Goal: Task Accomplishment & Management: Use online tool/utility

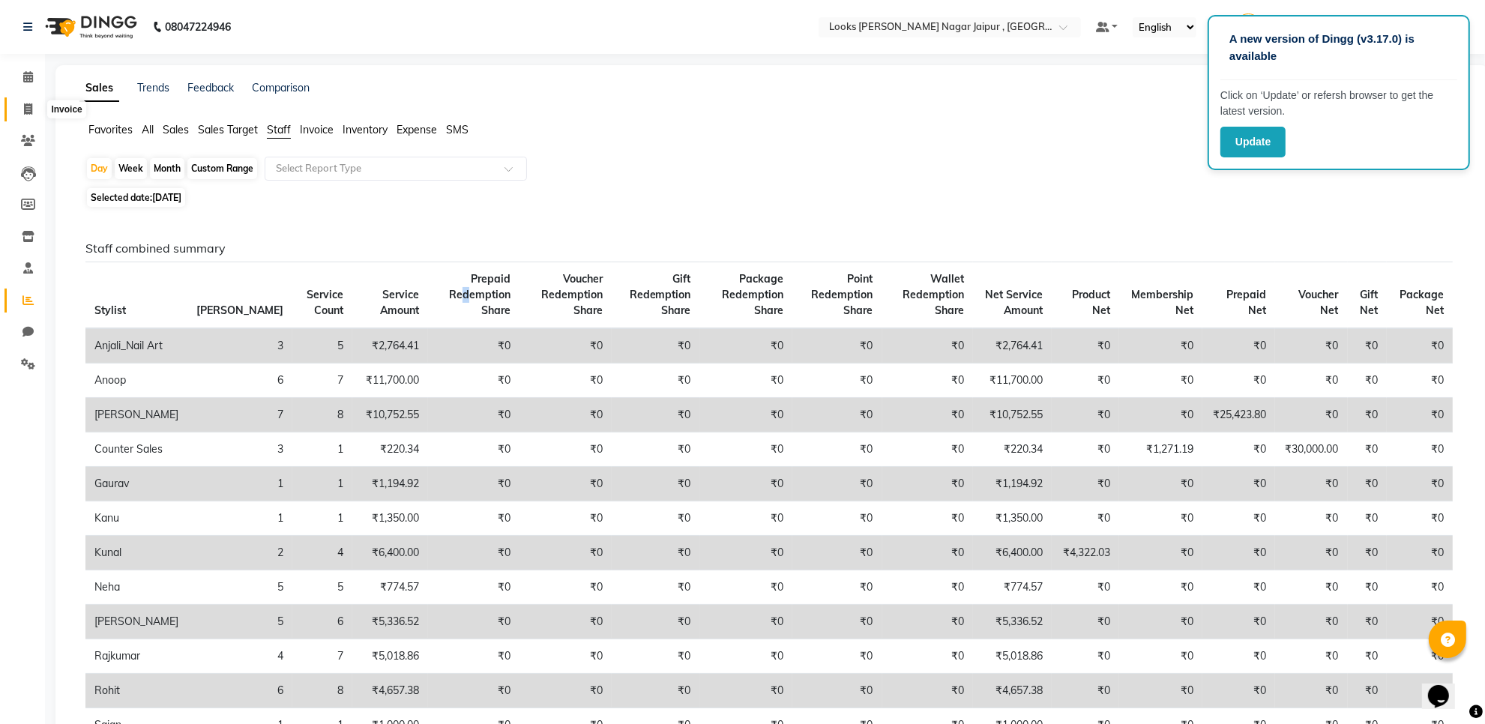
click at [28, 103] on icon at bounding box center [28, 108] width 8 height 11
select select "service"
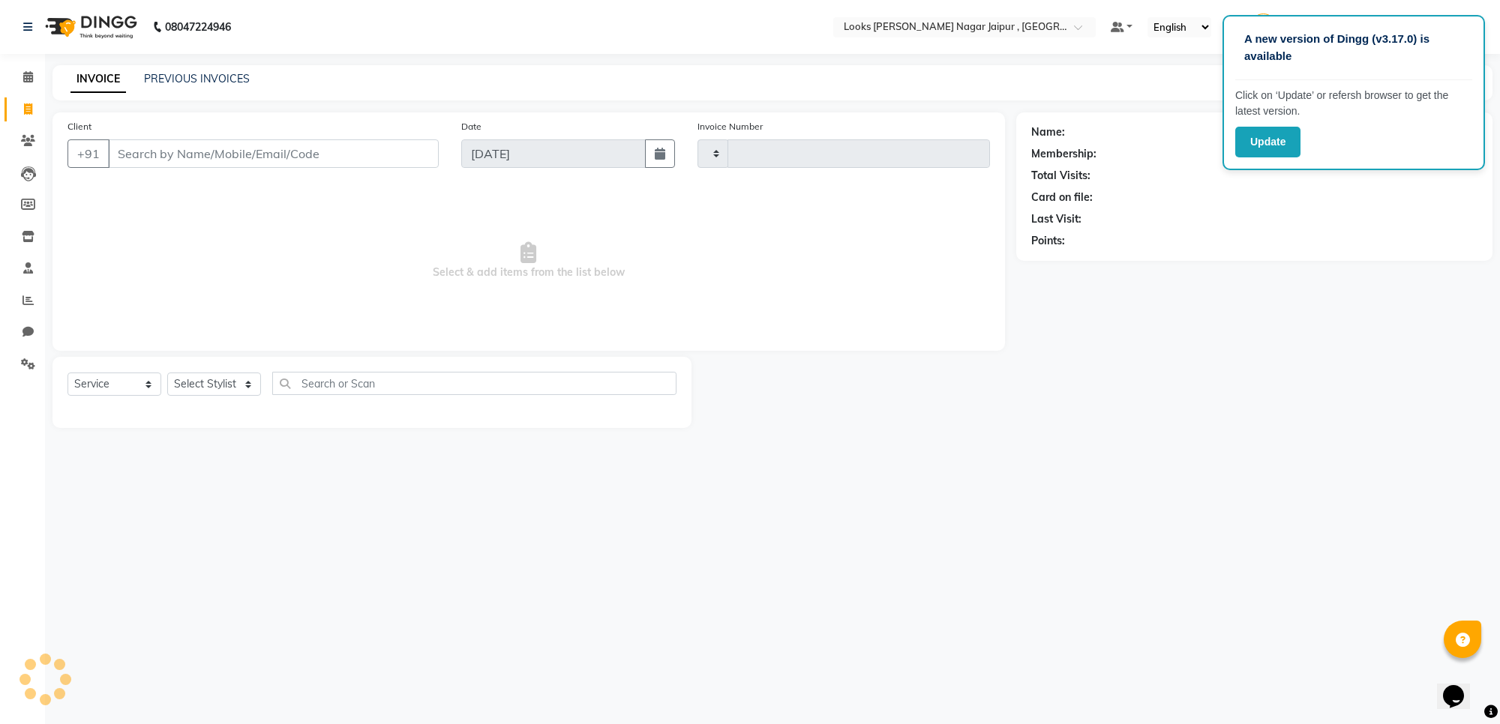
type input "3461"
select select "4317"
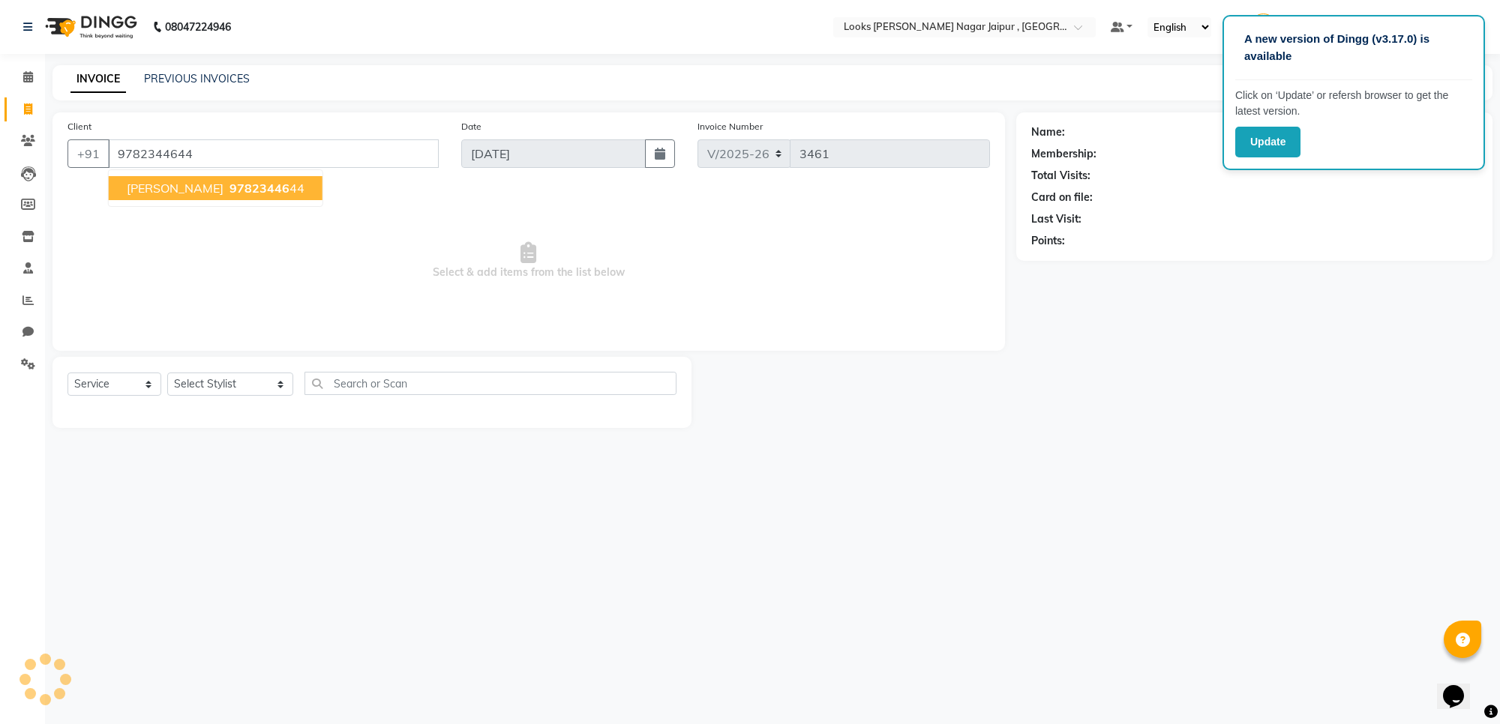
type input "9782344644"
select select "1: Object"
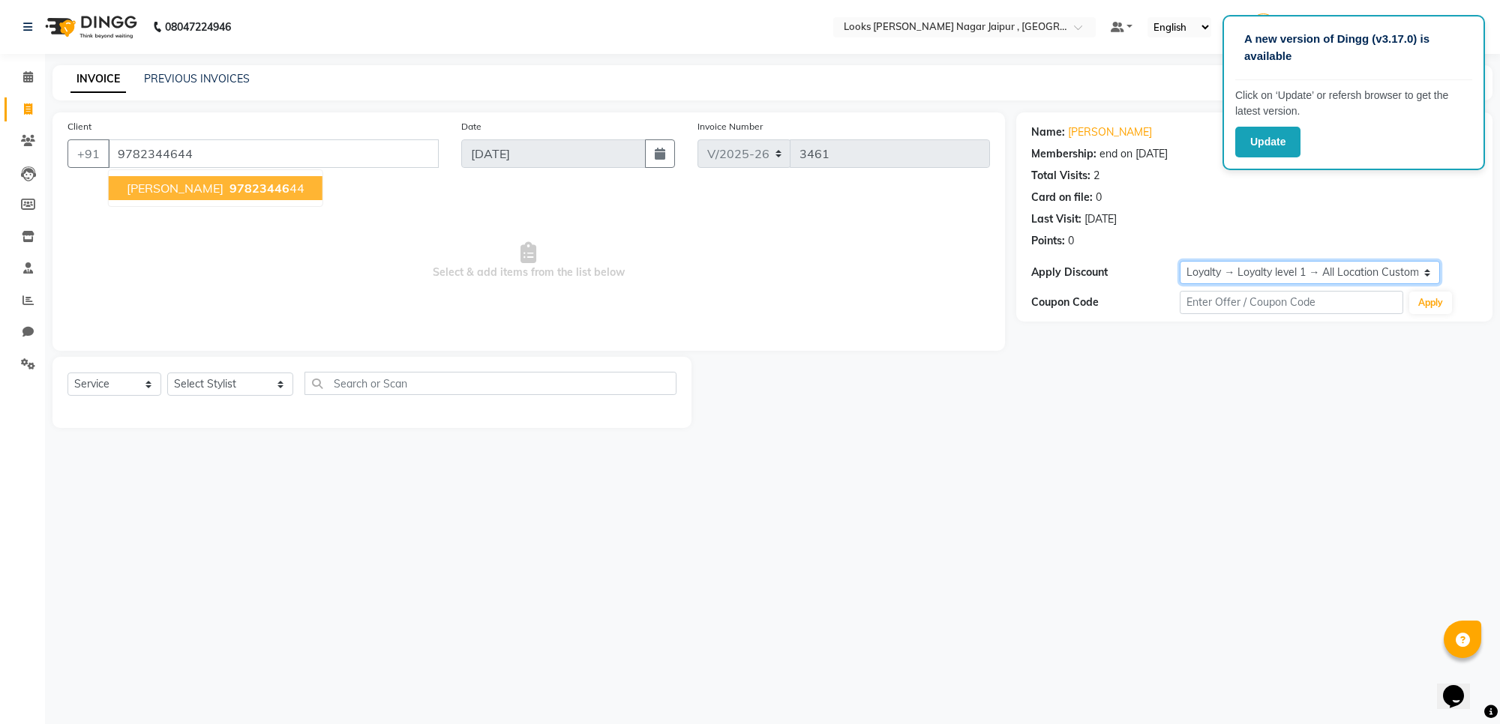
click at [1365, 274] on select "Select Membership → LSPL Membership@20% Loyalty → Loyalty level 1 → All Locatio…" at bounding box center [1310, 272] width 260 height 23
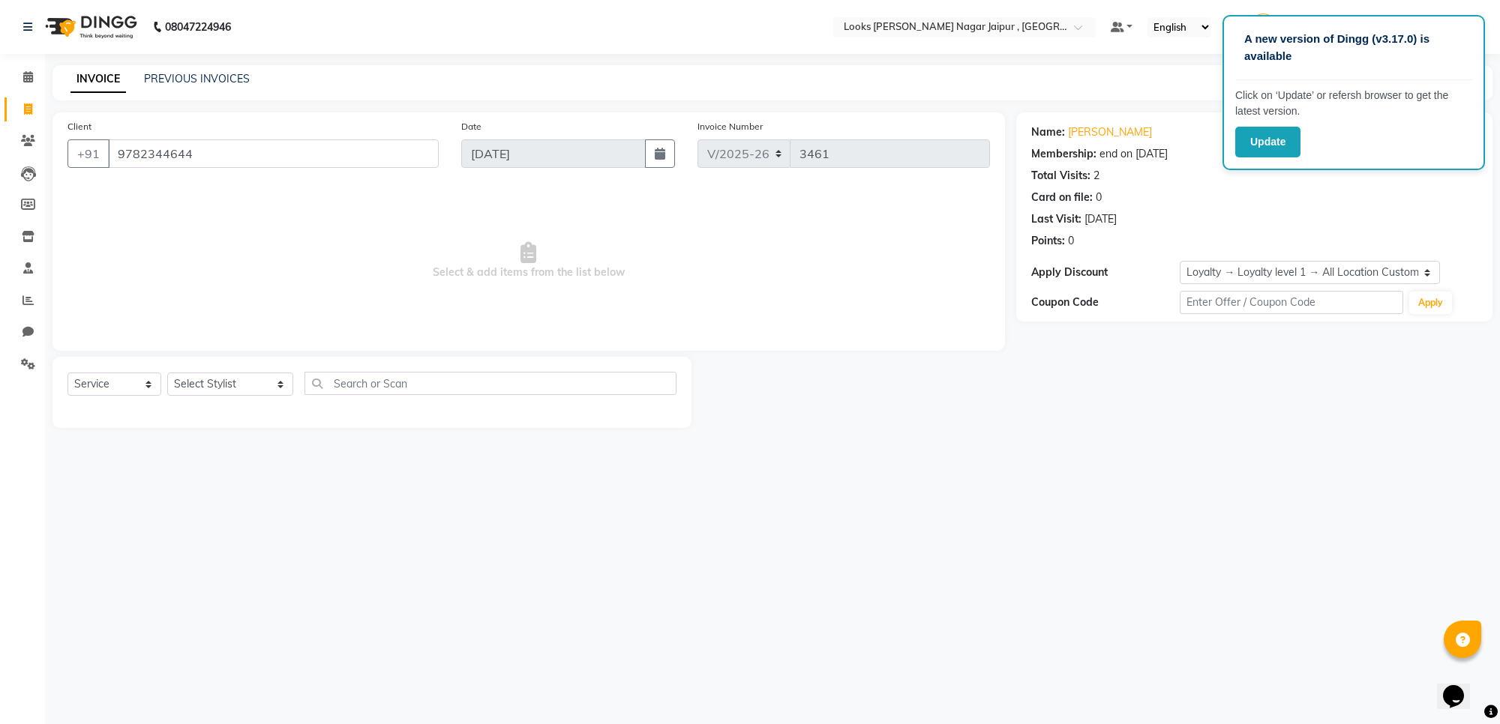
click at [1201, 429] on main "INVOICE PREVIOUS INVOICES Create New Save Client [PHONE_NUMBER] Date [DATE] Inv…" at bounding box center [772, 257] width 1455 height 385
click at [203, 379] on select "Select Stylist [PERSON_NAME] art Anoop [PERSON_NAME] Counter Sales [PERSON_NAME…" at bounding box center [230, 384] width 126 height 23
select select "29912"
click at [167, 373] on select "Select Stylist [PERSON_NAME] art Anoop [PERSON_NAME] Counter Sales [PERSON_NAME…" at bounding box center [230, 384] width 126 height 23
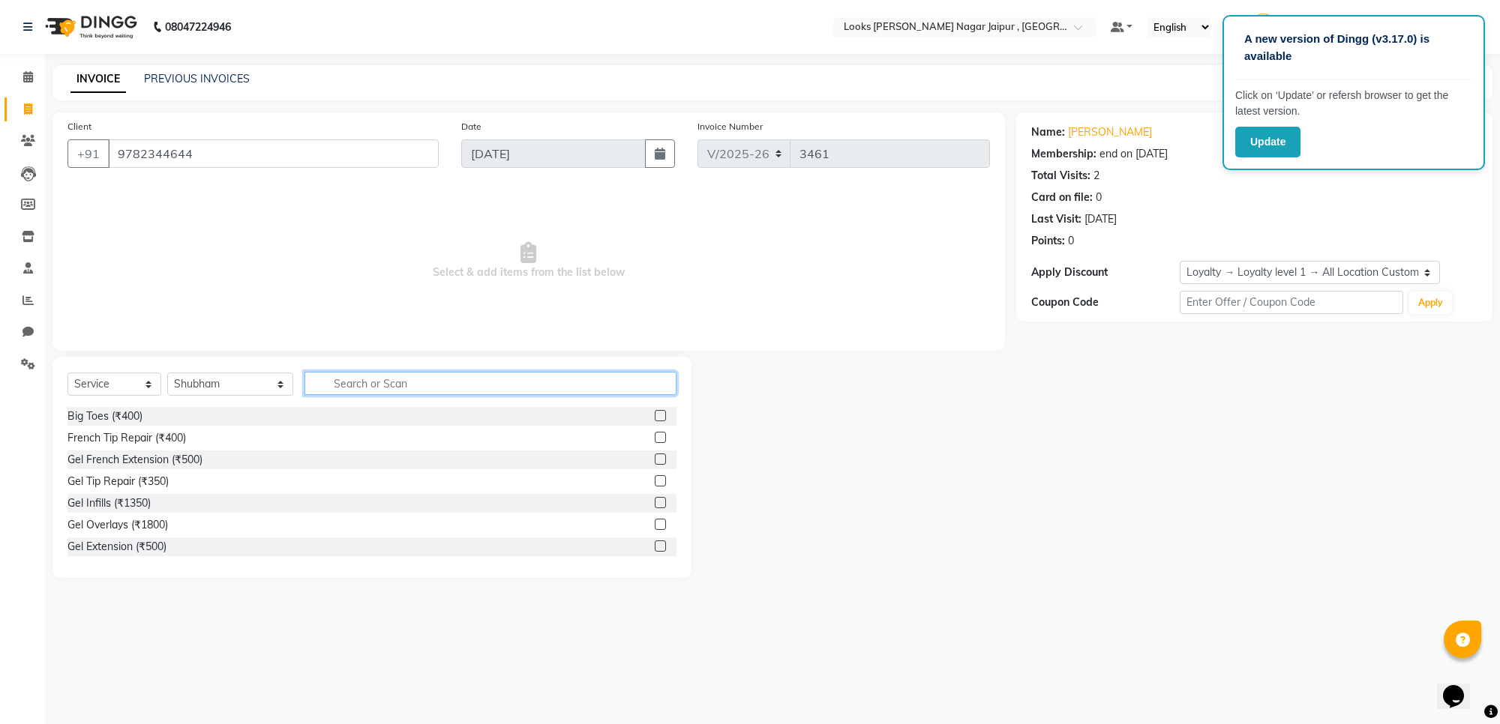
click at [365, 381] on input "text" at bounding box center [490, 383] width 372 height 23
type input "CUT"
click at [655, 437] on label at bounding box center [660, 437] width 11 height 11
click at [655, 437] on input "checkbox" at bounding box center [660, 438] width 10 height 10
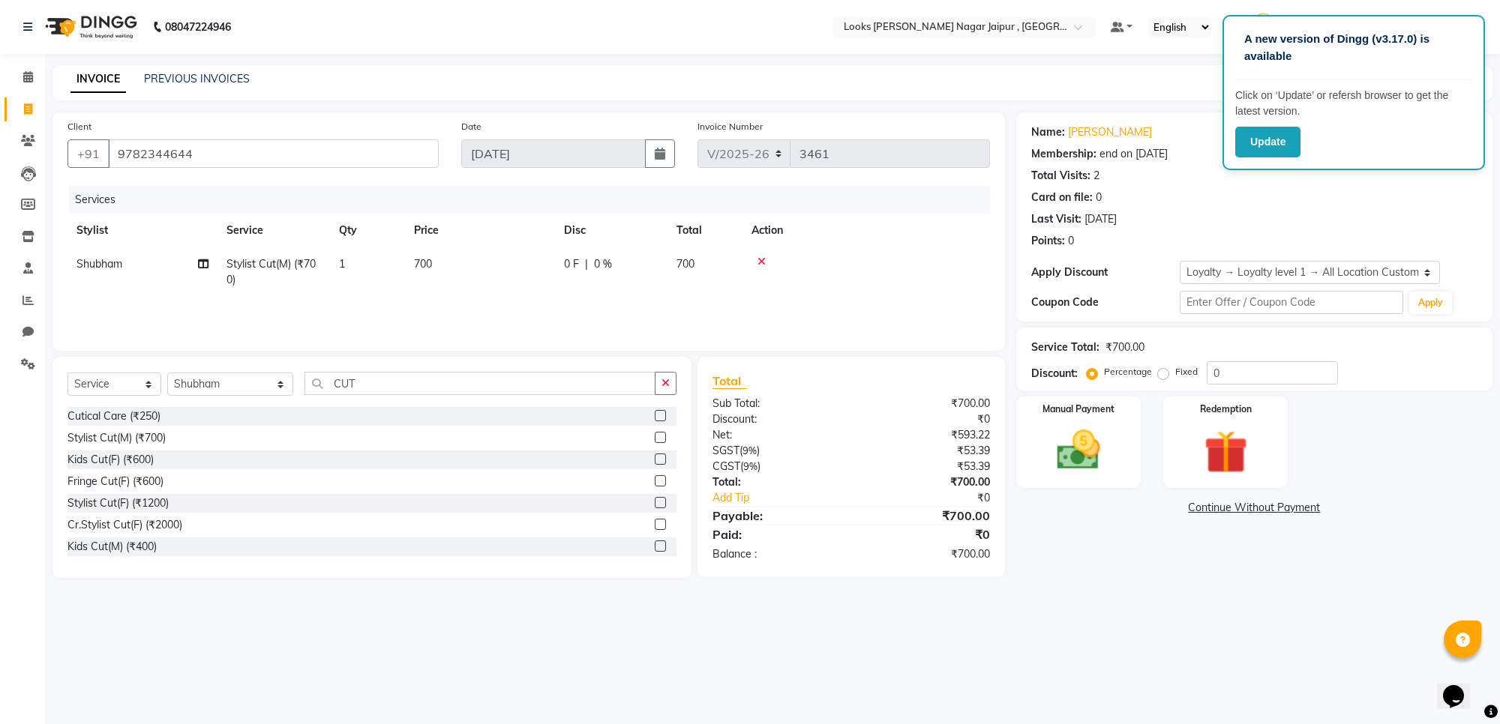
checkbox input "false"
drag, startPoint x: 508, startPoint y: 283, endPoint x: 514, endPoint y: 255, distance: 28.2
click at [508, 276] on td "700" at bounding box center [480, 271] width 150 height 49
select select "29912"
click at [514, 247] on td "700" at bounding box center [550, 275] width 150 height 57
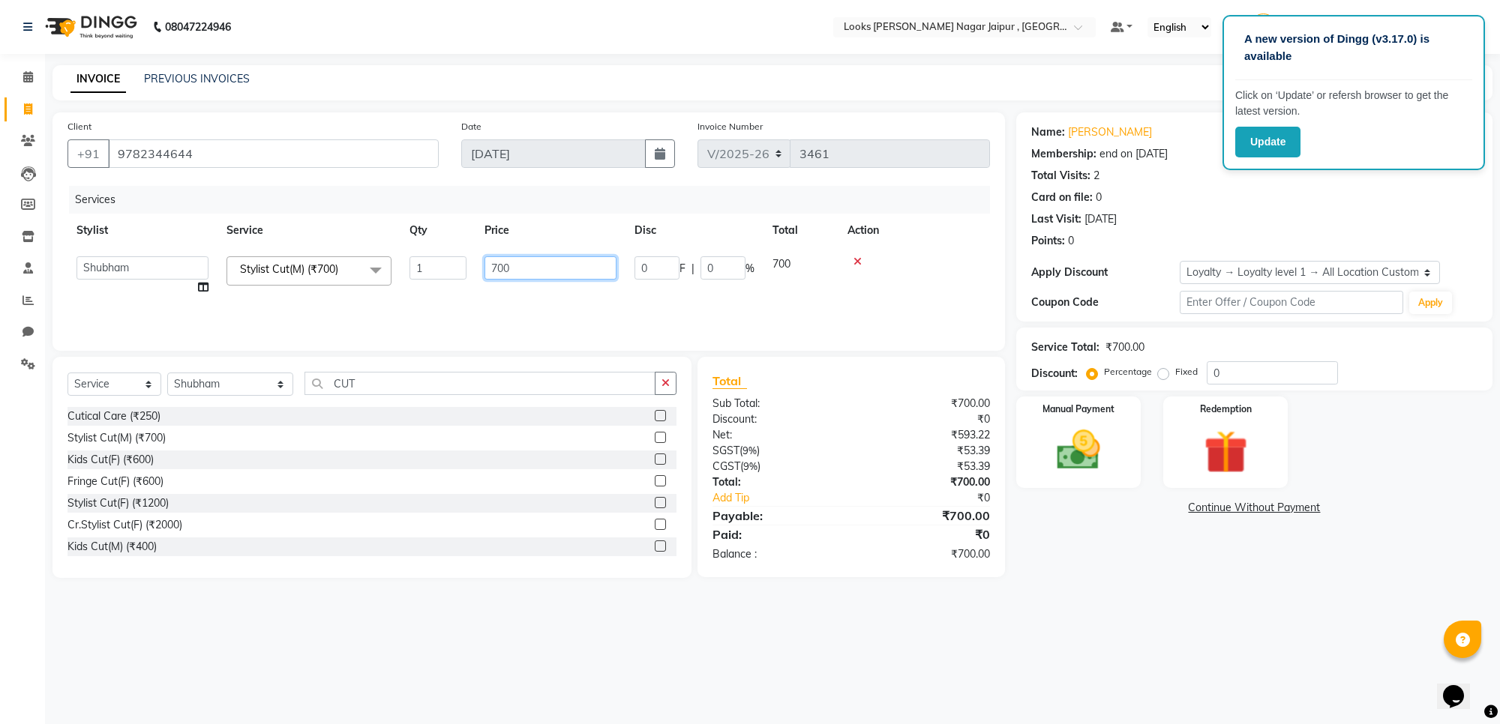
click at [577, 261] on input "700" at bounding box center [550, 267] width 132 height 23
type input "7"
type input "826"
click at [1258, 364] on input "0" at bounding box center [1272, 372] width 131 height 23
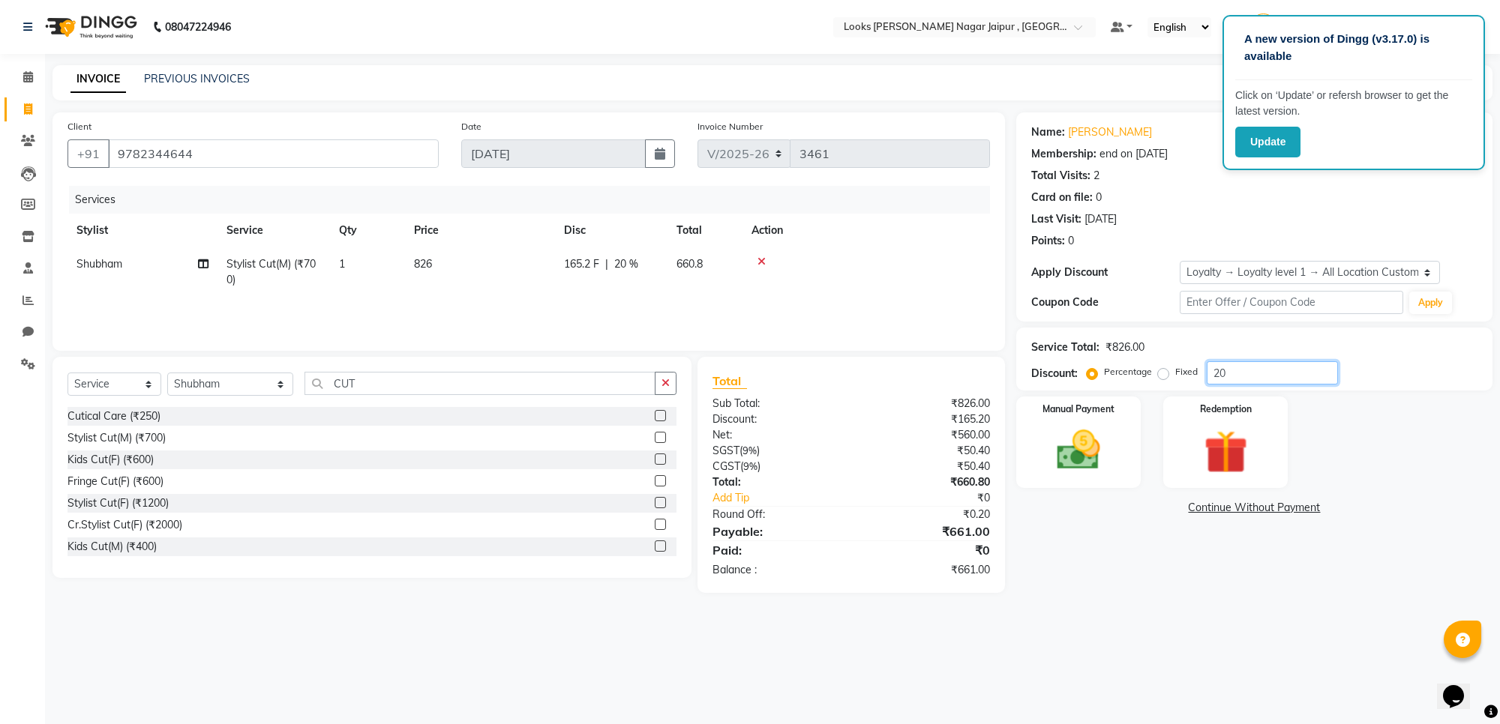
type input "20"
drag, startPoint x: 467, startPoint y: 246, endPoint x: 529, endPoint y: 253, distance: 62.7
click at [482, 247] on td "826" at bounding box center [480, 271] width 150 height 49
select select "29912"
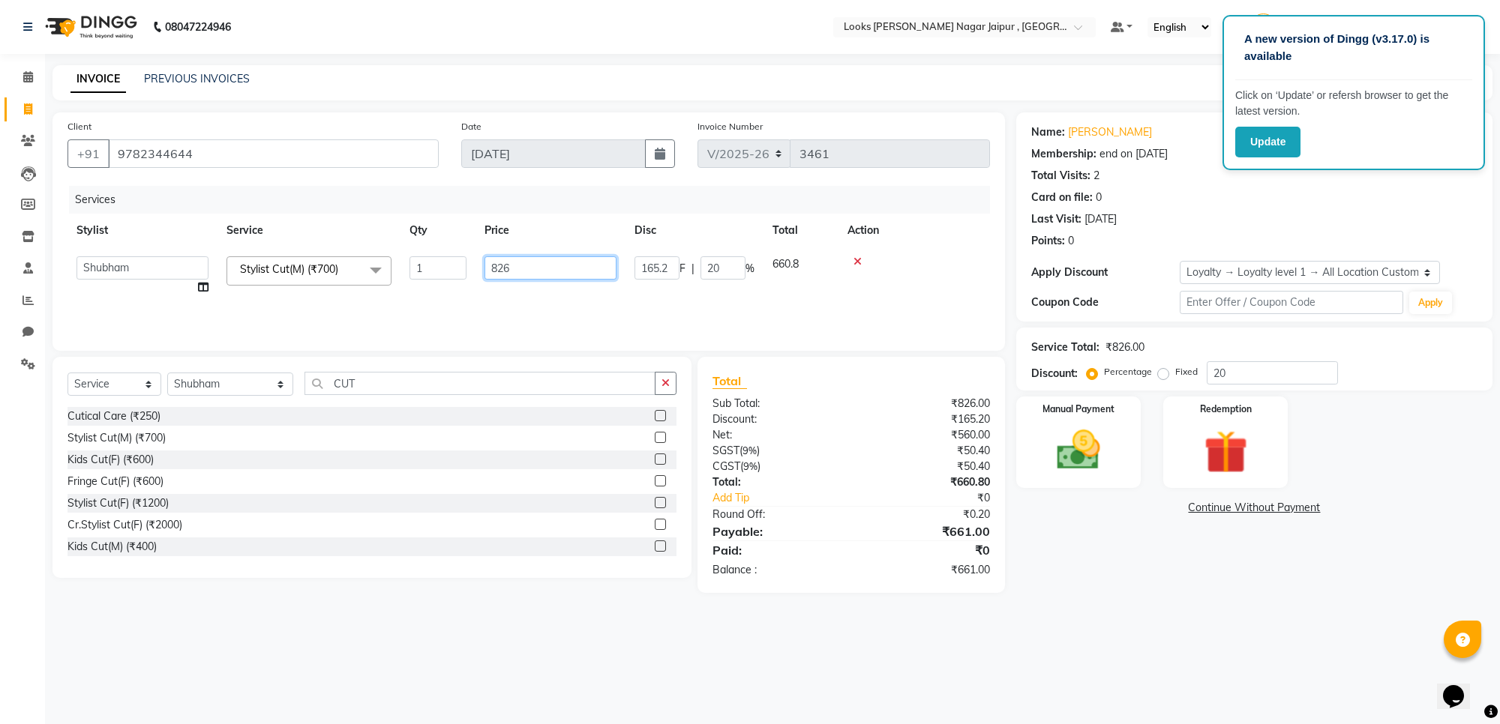
click at [560, 263] on input "826" at bounding box center [550, 267] width 132 height 23
type input "825"
click at [1067, 435] on img at bounding box center [1078, 450] width 73 height 52
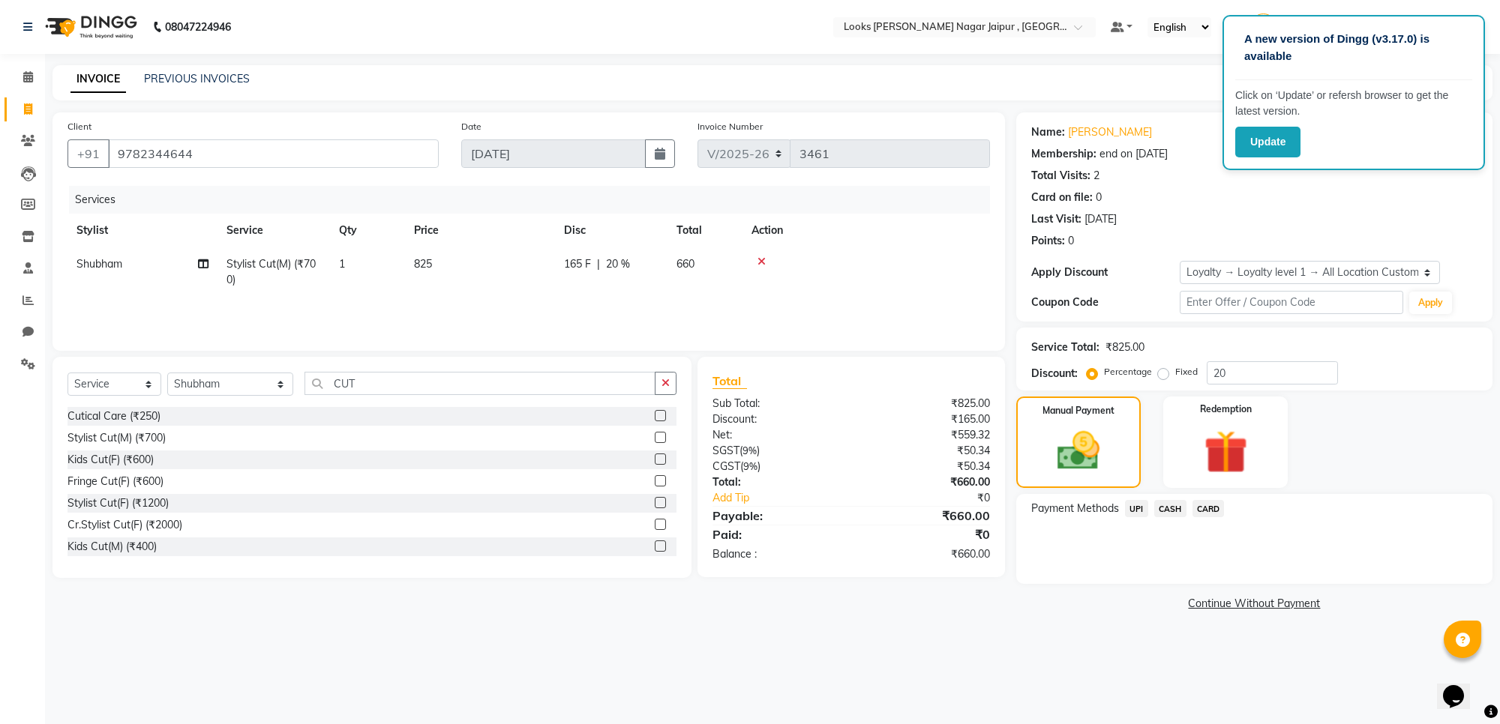
click at [1136, 501] on span "UPI" at bounding box center [1136, 508] width 23 height 17
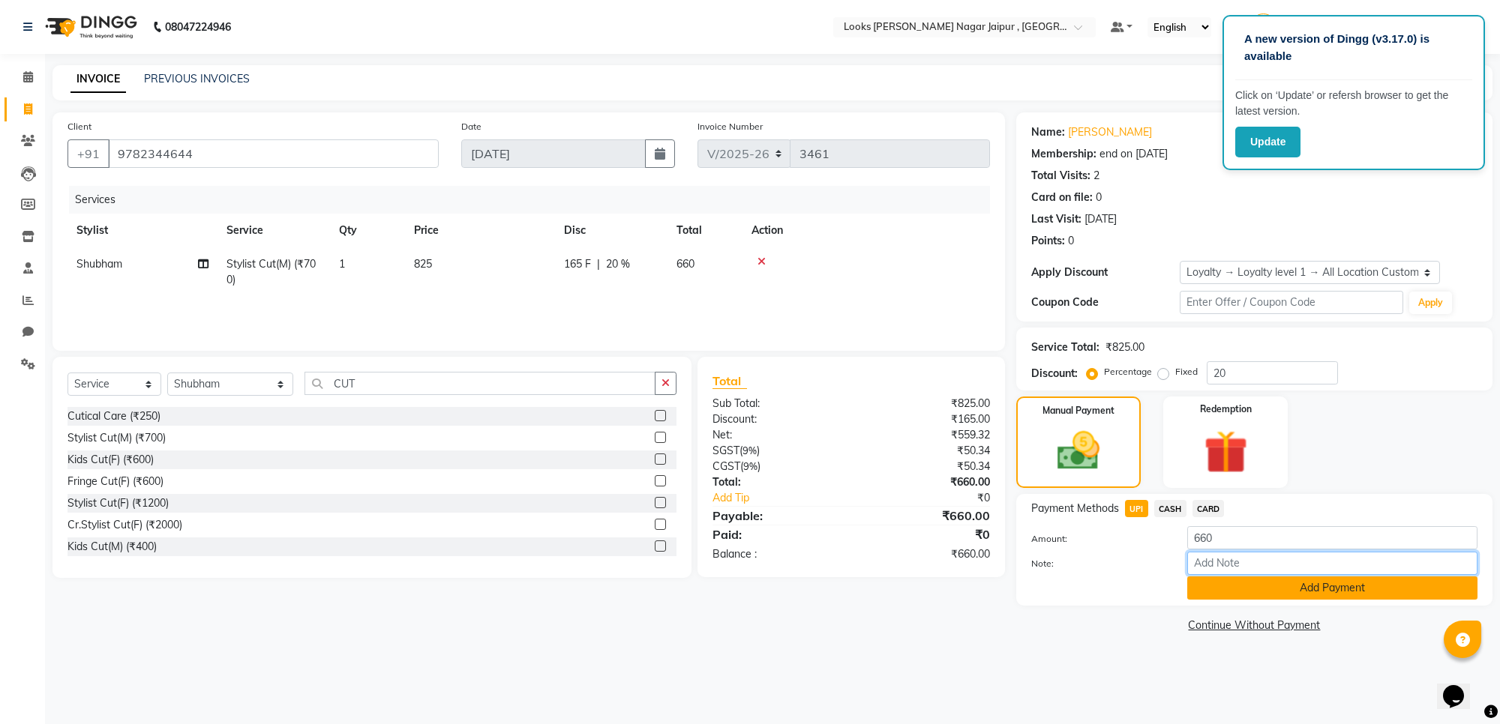
drag, startPoint x: 1232, startPoint y: 574, endPoint x: 1234, endPoint y: 582, distance: 7.6
click at [1234, 582] on div "Amount: 660 Note: Add Payment" at bounding box center [1254, 562] width 446 height 73
click at [1242, 598] on button "Add Payment" at bounding box center [1332, 588] width 290 height 23
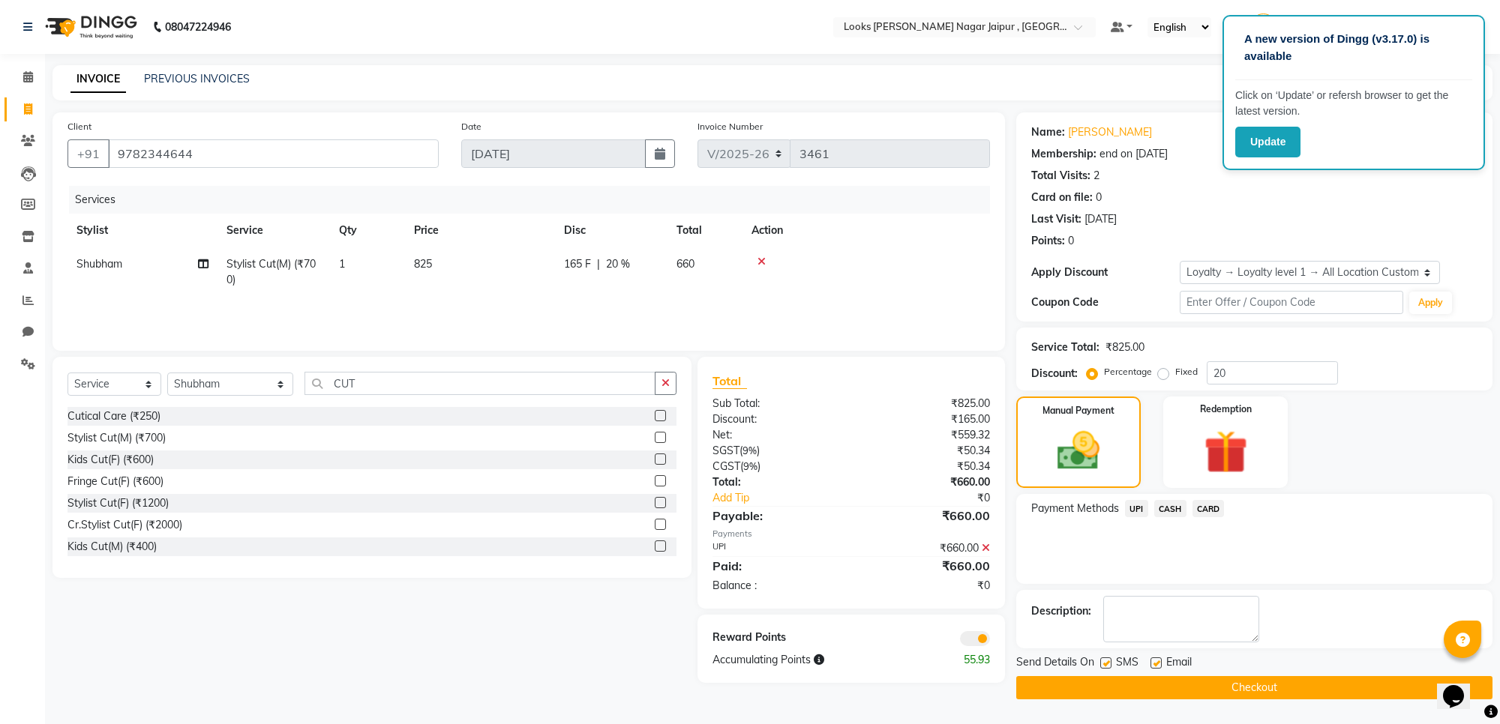
click at [1157, 685] on button "Checkout" at bounding box center [1254, 687] width 476 height 23
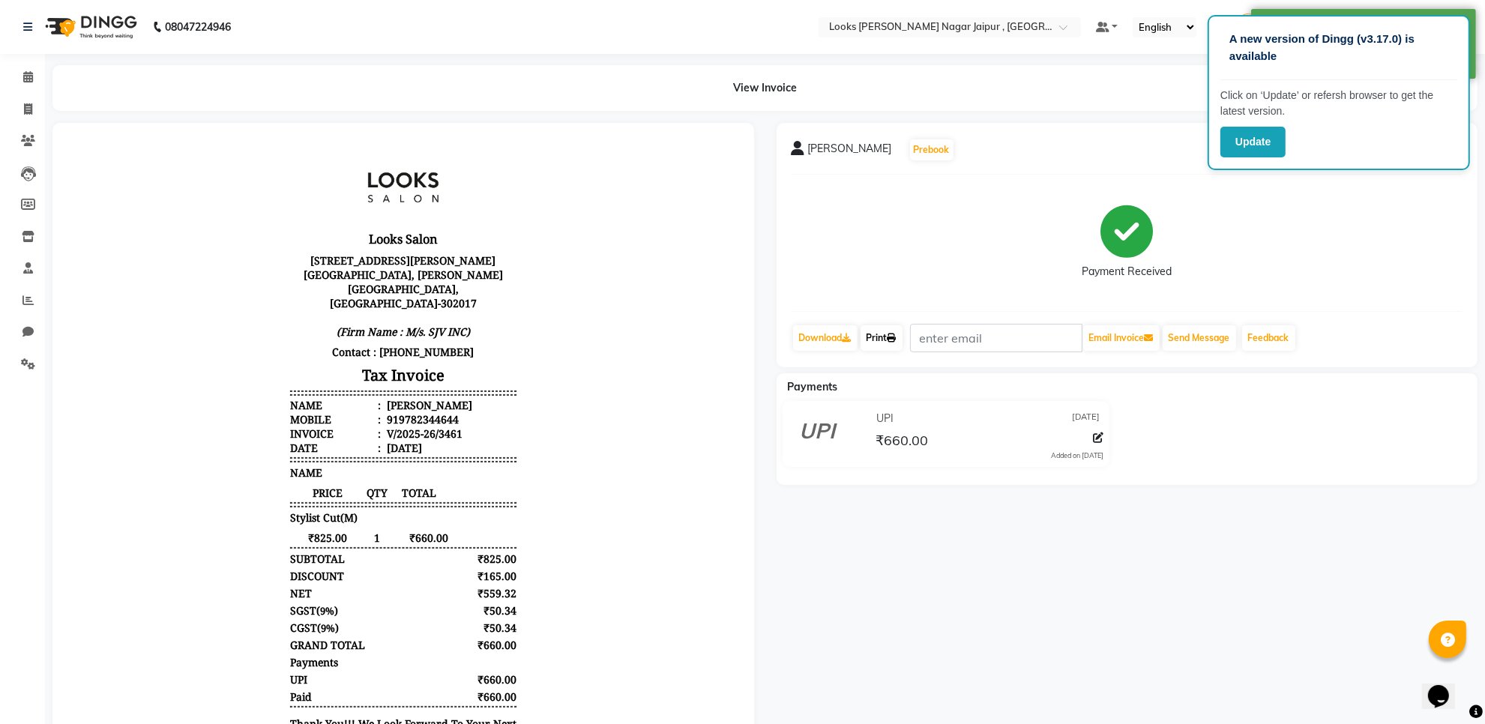
click at [897, 345] on link "Print" at bounding box center [882, 337] width 42 height 25
click at [15, 83] on span at bounding box center [28, 77] width 26 height 17
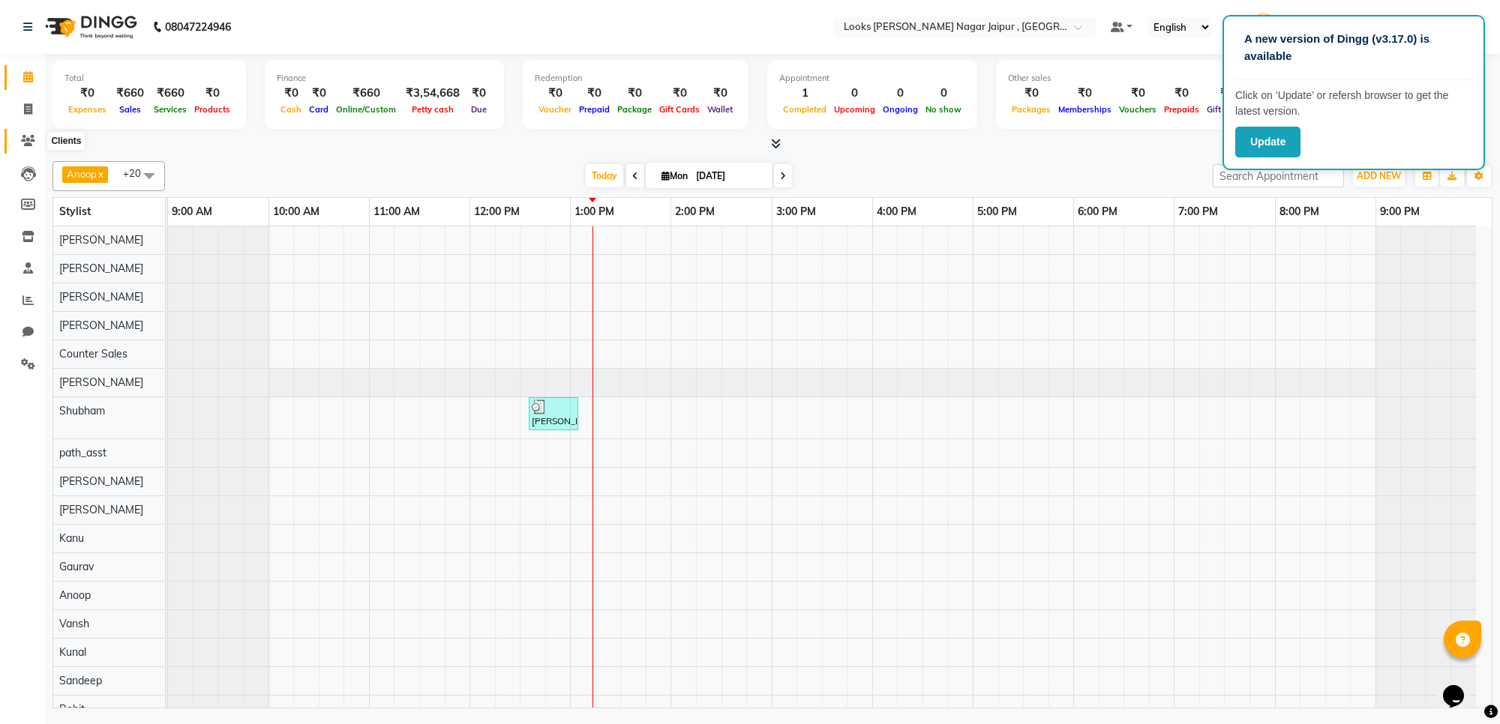
click at [31, 133] on span at bounding box center [28, 141] width 26 height 17
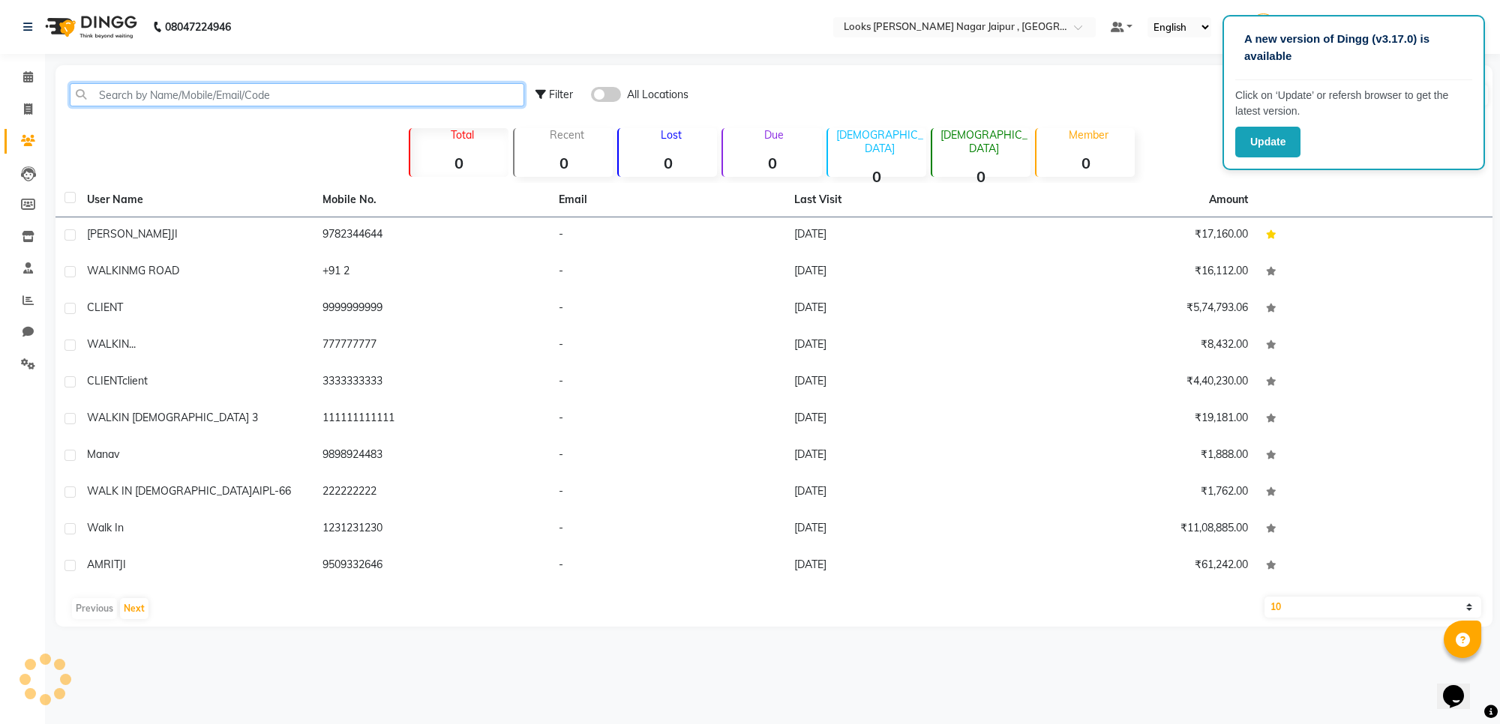
drag, startPoint x: 310, startPoint y: 94, endPoint x: 334, endPoint y: 83, distance: 27.2
click at [315, 94] on input "text" at bounding box center [297, 94] width 454 height 23
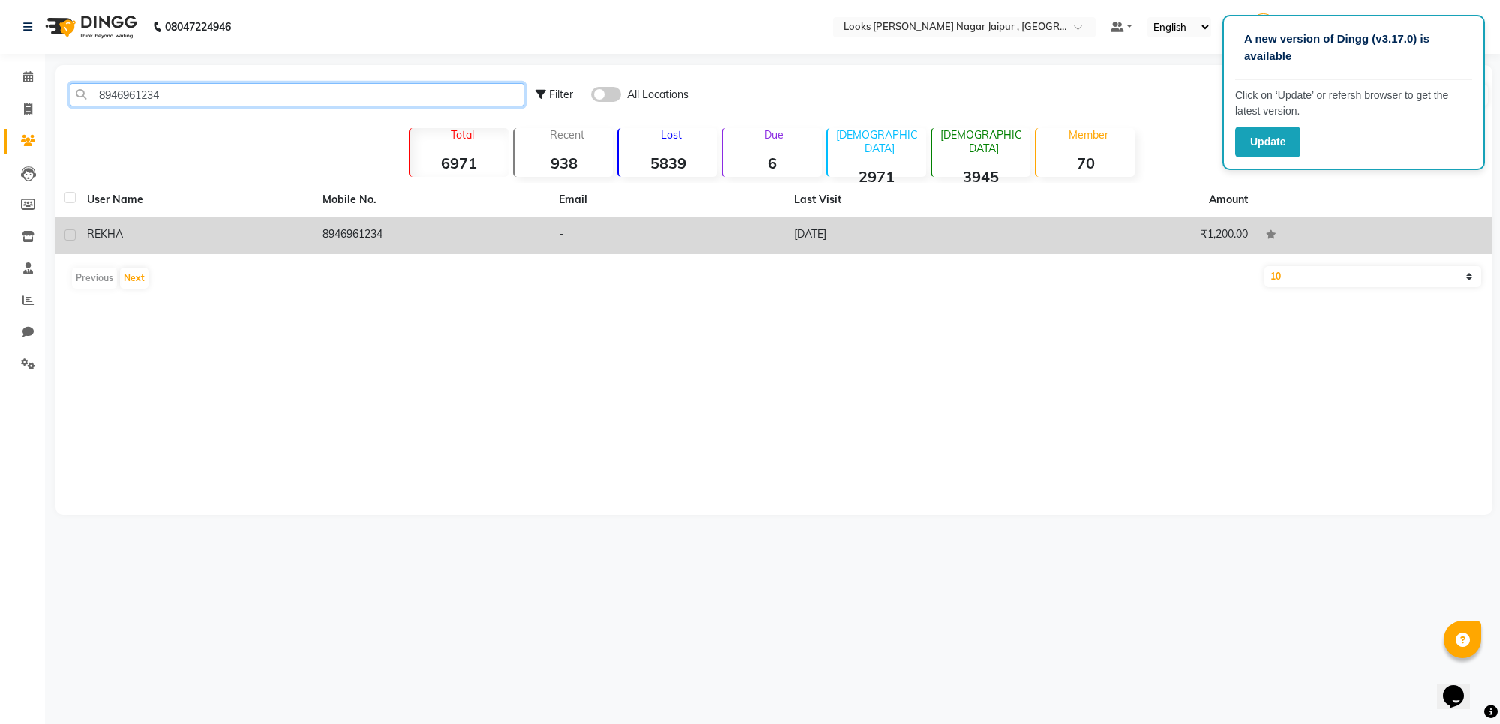
type input "8946961234"
click at [454, 234] on td "8946961234" at bounding box center [430, 235] width 235 height 37
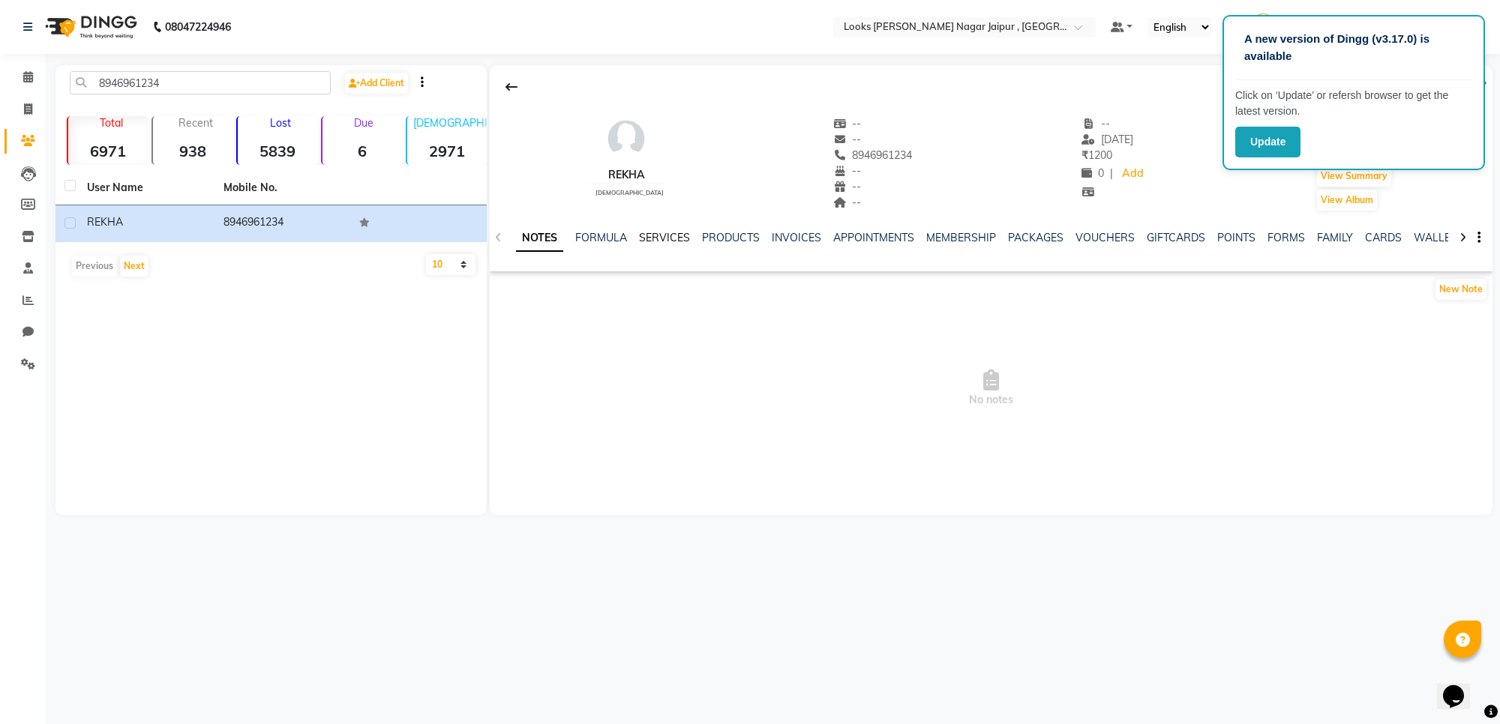
drag, startPoint x: 661, startPoint y: 237, endPoint x: 662, endPoint y: 229, distance: 8.3
click at [661, 236] on link "SERVICES" at bounding box center [664, 237] width 51 height 13
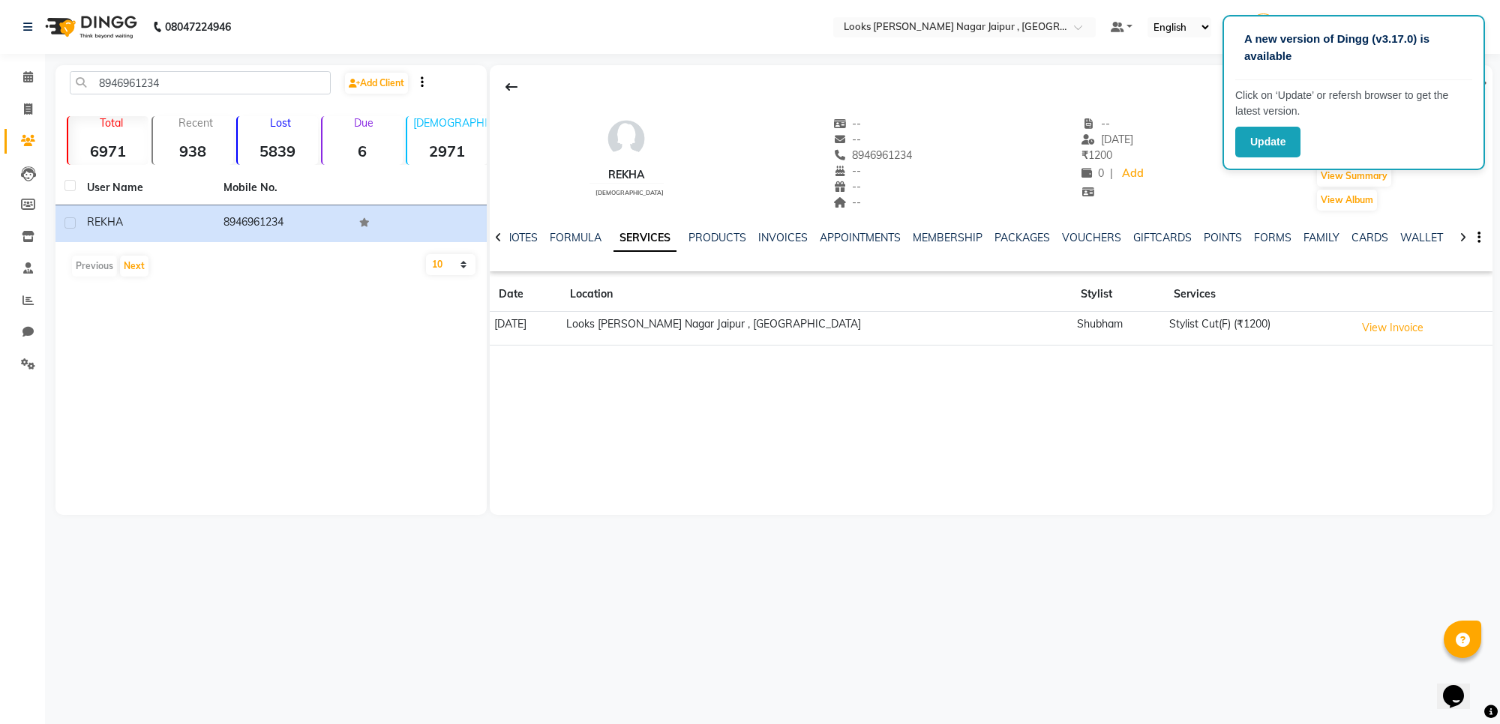
click at [658, 516] on main "8946961234 Add Client Total 6971 Recent 938 Lost 5839 Due 6 [DEMOGRAPHIC_DATA] …" at bounding box center [772, 301] width 1455 height 472
click at [28, 103] on icon at bounding box center [28, 108] width 8 height 11
select select "service"
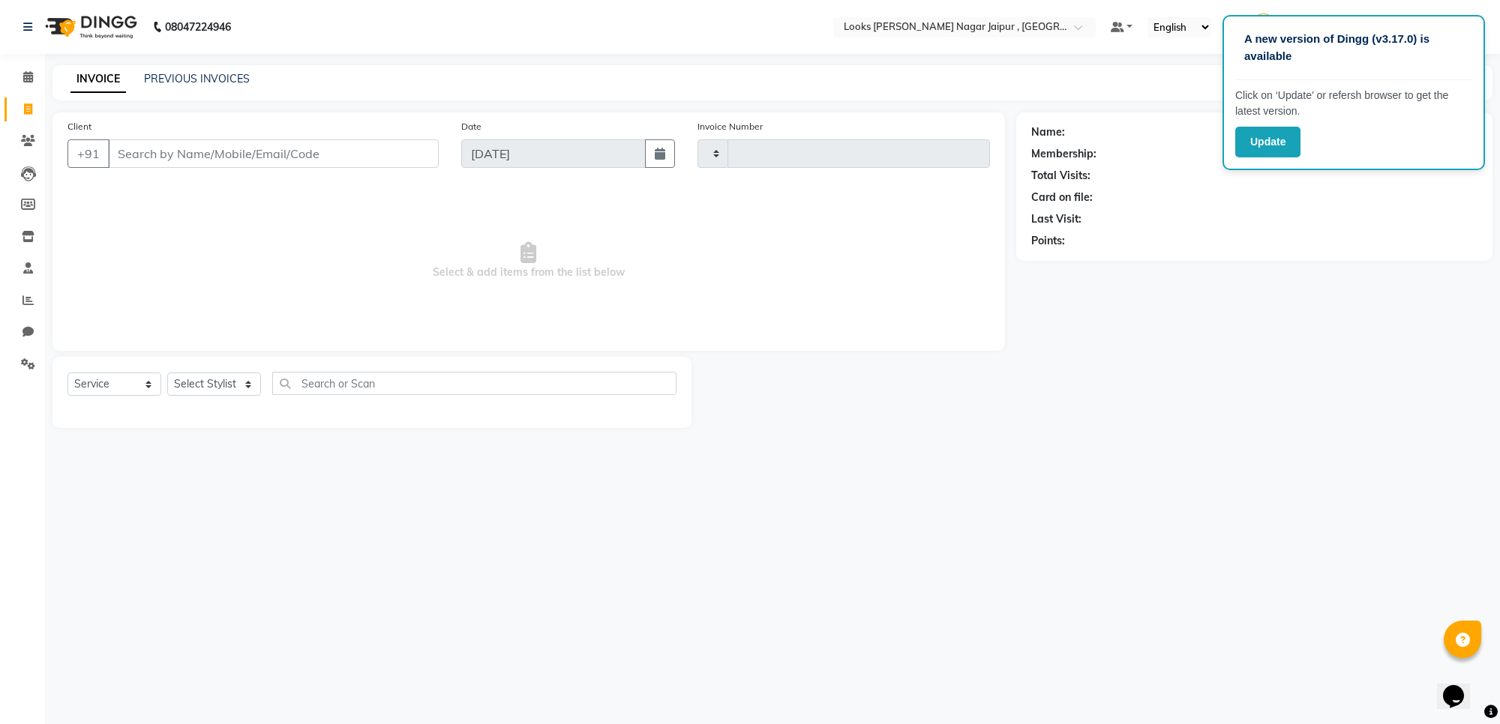
type input "3462"
select select "4317"
click at [276, 162] on input "Client" at bounding box center [273, 153] width 331 height 28
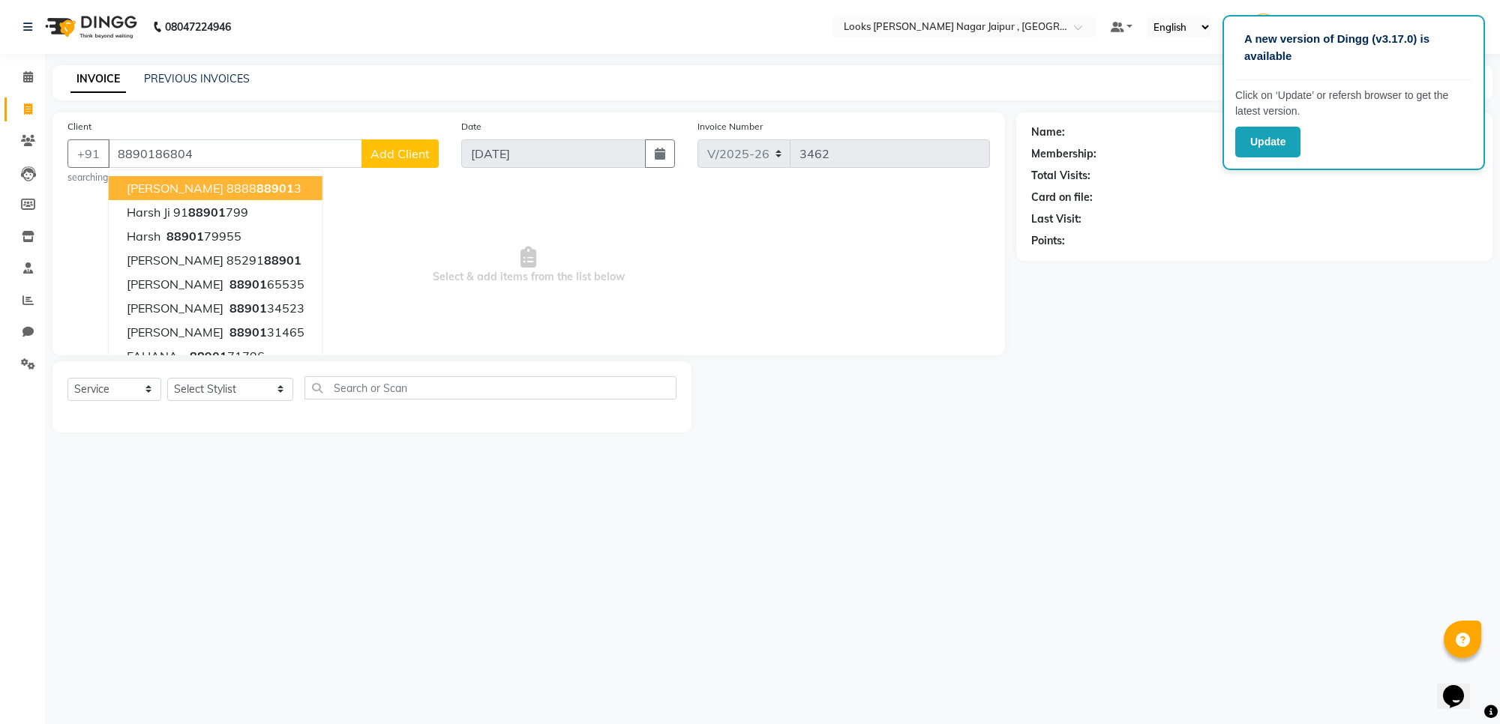
type input "8890186804"
select select "1: Object"
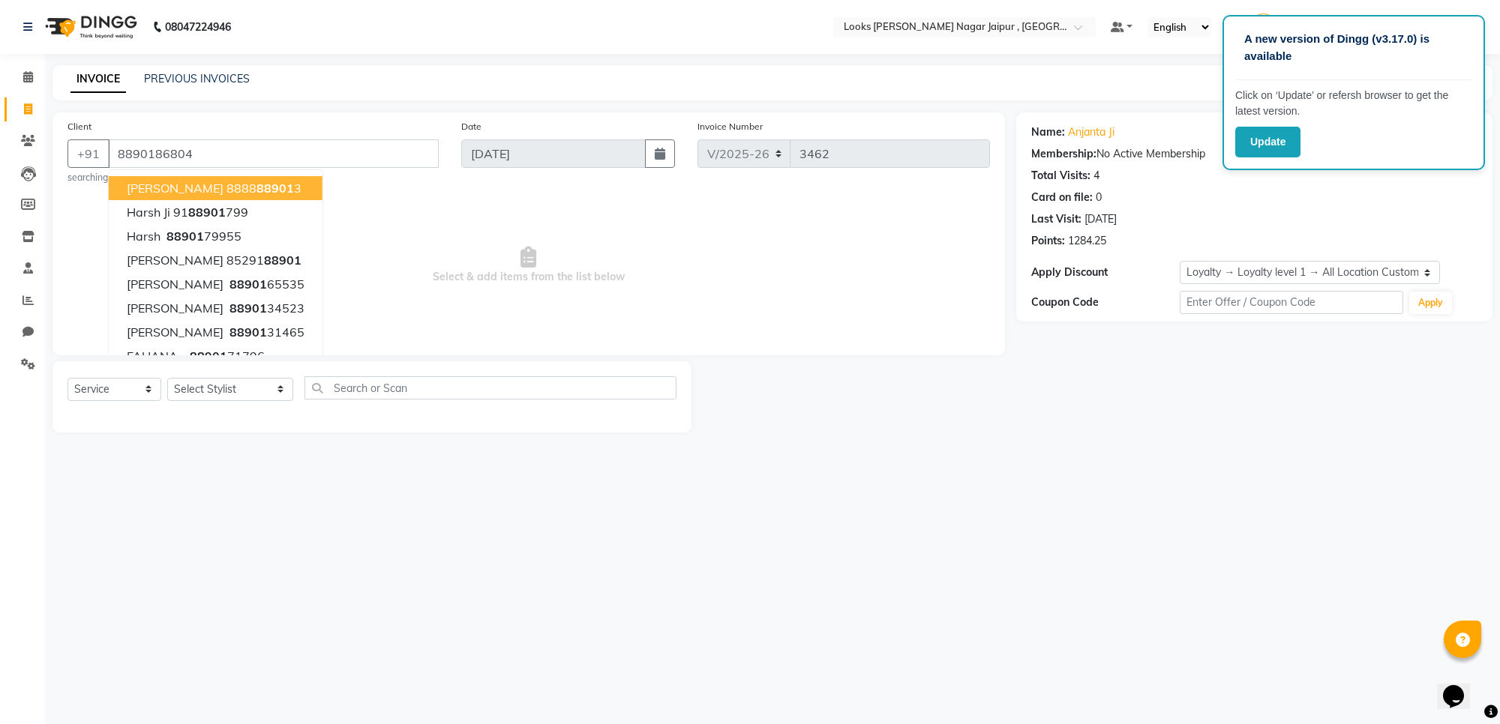
click at [312, 211] on span "Select & add items from the list below" at bounding box center [528, 265] width 922 height 150
